Goal: Information Seeking & Learning: Learn about a topic

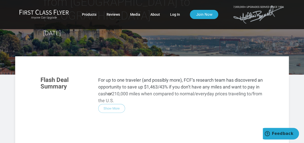
scroll to position [51, 0]
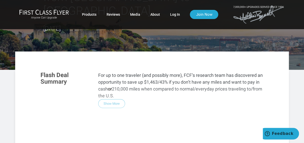
click at [115, 89] on div "Flash Deal Summary For up to one traveler (and possibly more), FCF’s research t…" at bounding box center [151, 137] width 233 height 143
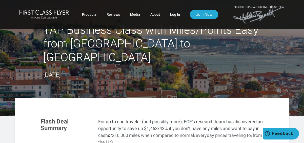
scroll to position [0, 0]
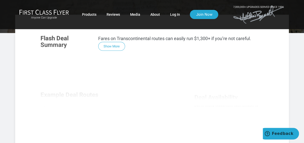
scroll to position [51, 0]
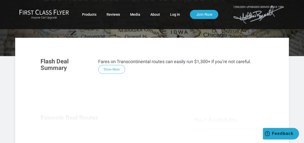
click at [120, 68] on div "Flash Deal Summary Fares on Transcontinental routes can easily run $1,300+ if y…" at bounding box center [151, 124] width 233 height 143
click at [115, 68] on div "Flash Deal Summary Fares on Transcontinental routes can easily run $1,300+ if y…" at bounding box center [151, 124] width 233 height 143
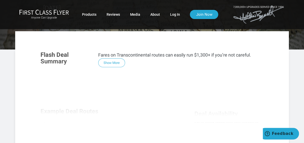
scroll to position [0, 0]
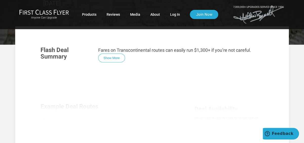
scroll to position [51, 0]
